Goal: Check status: Check status

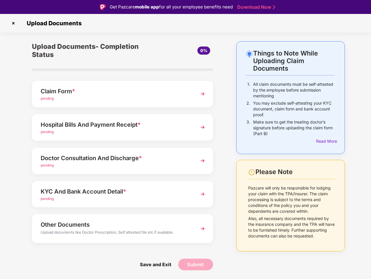
click at [13, 23] on img at bounding box center [13, 23] width 9 height 9
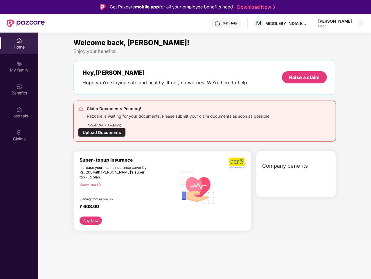
click at [326, 151] on div "Company benefits" at bounding box center [296, 174] width 80 height 46
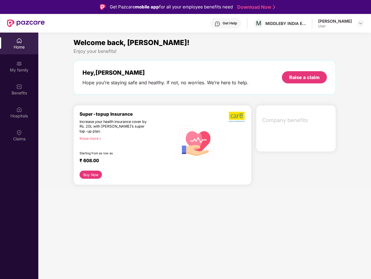
click at [123, 94] on div "Hey, [PERSON_NAME] you’re staying safe and healthy. If not, no worries. We’re h…" at bounding box center [204, 77] width 263 height 35
click at [123, 127] on div "Increase your health insurance cover by Rs. 20L with [PERSON_NAME]’s super top-…" at bounding box center [116, 126] width 72 height 15
click at [123, 161] on div "₹ 608.00" at bounding box center [125, 161] width 91 height 7
click at [123, 194] on section "Welcome back, [PERSON_NAME]! Enjoy your benefits! Hey, [PERSON_NAME] you’re sta…" at bounding box center [204, 172] width 333 height 279
